Goal: Task Accomplishment & Management: Manage account settings

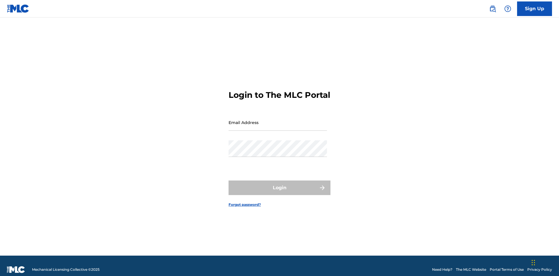
scroll to position [8, 0]
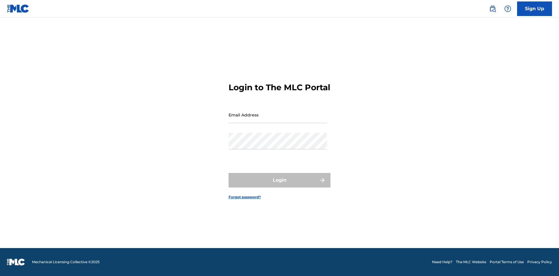
click at [278, 120] on input "Email Address" at bounding box center [277, 114] width 98 height 17
type input "[PERSON_NAME][EMAIL_ADDRESS][PERSON_NAME][DOMAIN_NAME]"
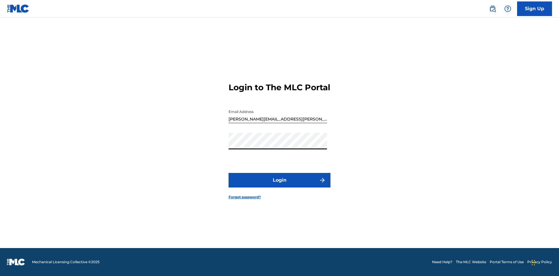
click at [279, 185] on button "Login" at bounding box center [279, 180] width 102 height 15
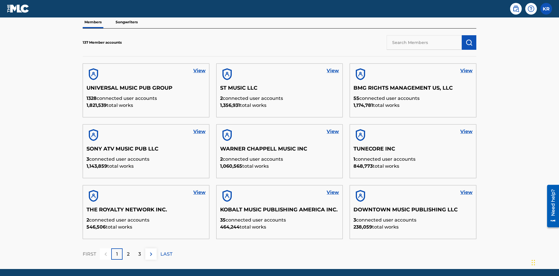
click at [424, 42] on input "text" at bounding box center [423, 42] width 75 height 15
type input "King McTesterson"
click at [469, 39] on img "submit" at bounding box center [468, 42] width 7 height 7
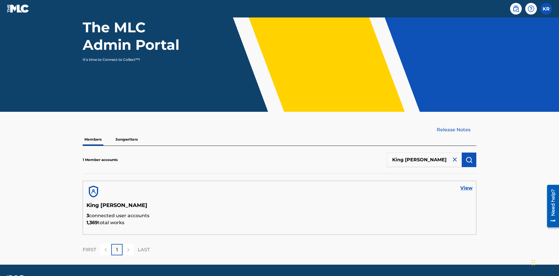
click at [466, 184] on link "View" at bounding box center [466, 187] width 12 height 7
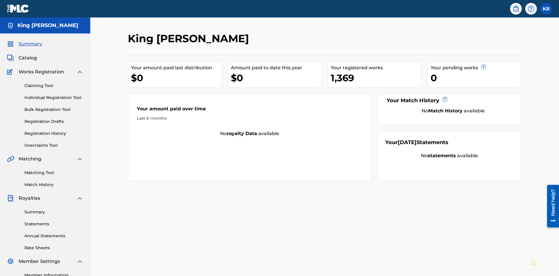
scroll to position [73, 0]
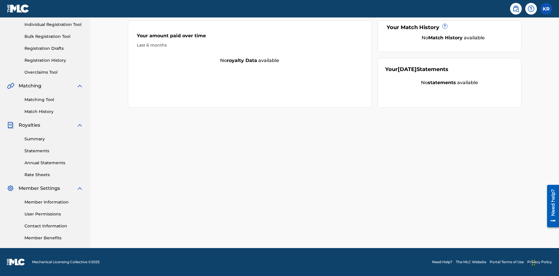
click at [54, 214] on link "User Permissions" at bounding box center [53, 214] width 59 height 6
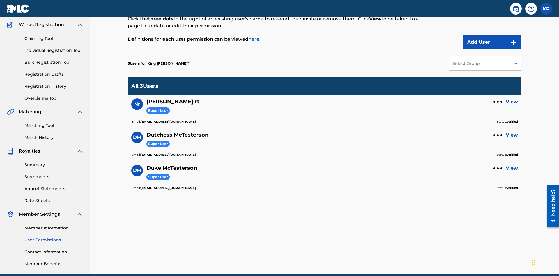
click at [492, 42] on button "Add User" at bounding box center [492, 42] width 58 height 15
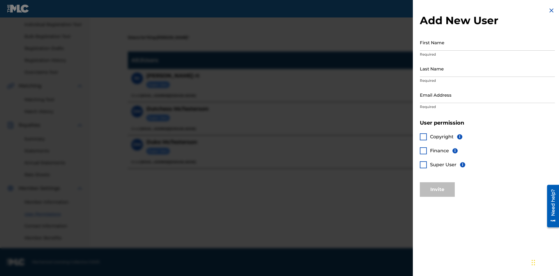
click at [487, 42] on input "First Name" at bounding box center [486, 42] width 135 height 17
